Goal: Information Seeking & Learning: Learn about a topic

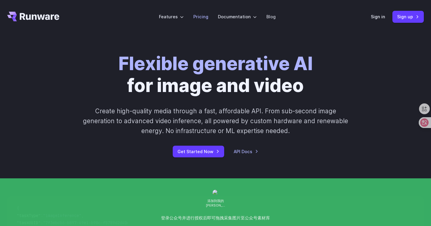
click at [202, 18] on link "Pricing" at bounding box center [200, 16] width 15 height 7
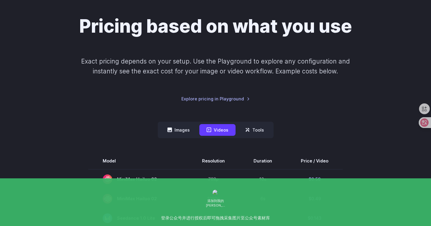
scroll to position [49, 0]
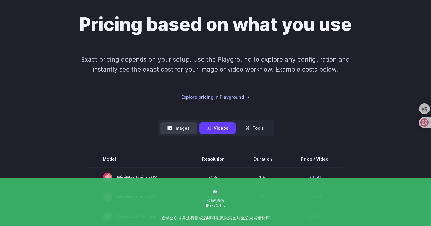
click at [178, 128] on button "Images" at bounding box center [178, 128] width 37 height 12
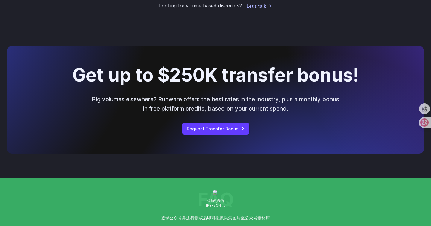
scroll to position [502, 0]
click at [216, 131] on link "Request Transfer Bonus" at bounding box center [215, 128] width 67 height 12
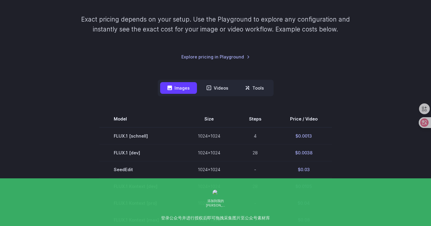
scroll to position [0, 0]
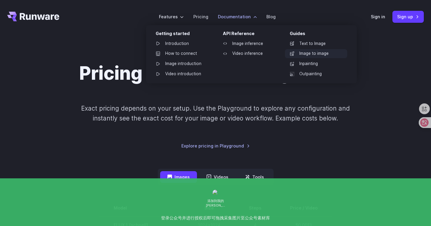
click at [311, 52] on link "Image to image" at bounding box center [316, 53] width 62 height 9
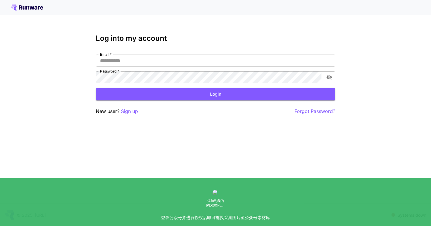
click at [31, 6] on icon at bounding box center [27, 7] width 32 height 6
click at [38, 13] on div at bounding box center [215, 7] width 431 height 15
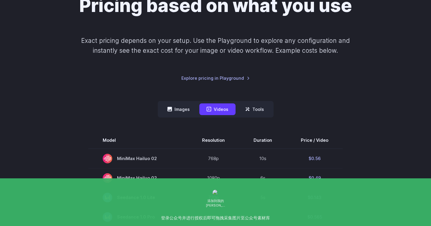
scroll to position [68, 0]
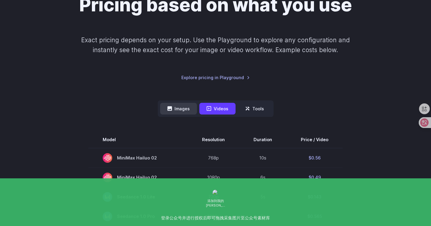
click at [182, 110] on button "Images" at bounding box center [178, 109] width 37 height 12
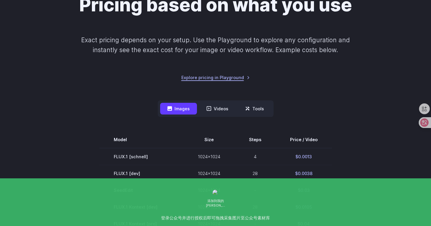
click at [207, 79] on link "Explore pricing in Playground" at bounding box center [215, 77] width 69 height 7
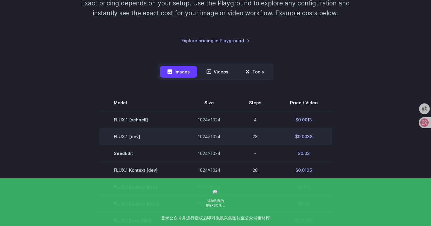
scroll to position [107, 0]
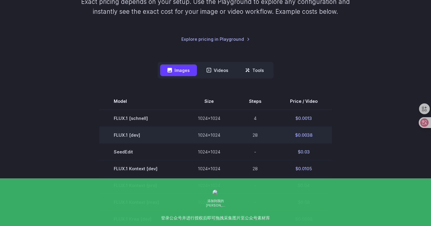
drag, startPoint x: 116, startPoint y: 136, endPoint x: 148, endPoint y: 135, distance: 31.4
click at [148, 135] on td "FLUX.1 [dev]" at bounding box center [141, 134] width 84 height 17
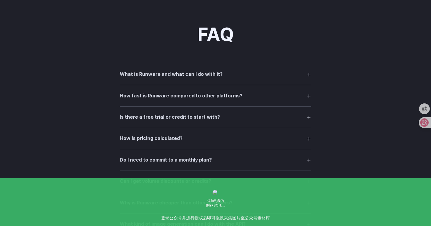
scroll to position [674, 0]
